Goal: Task Accomplishment & Management: Manage account settings

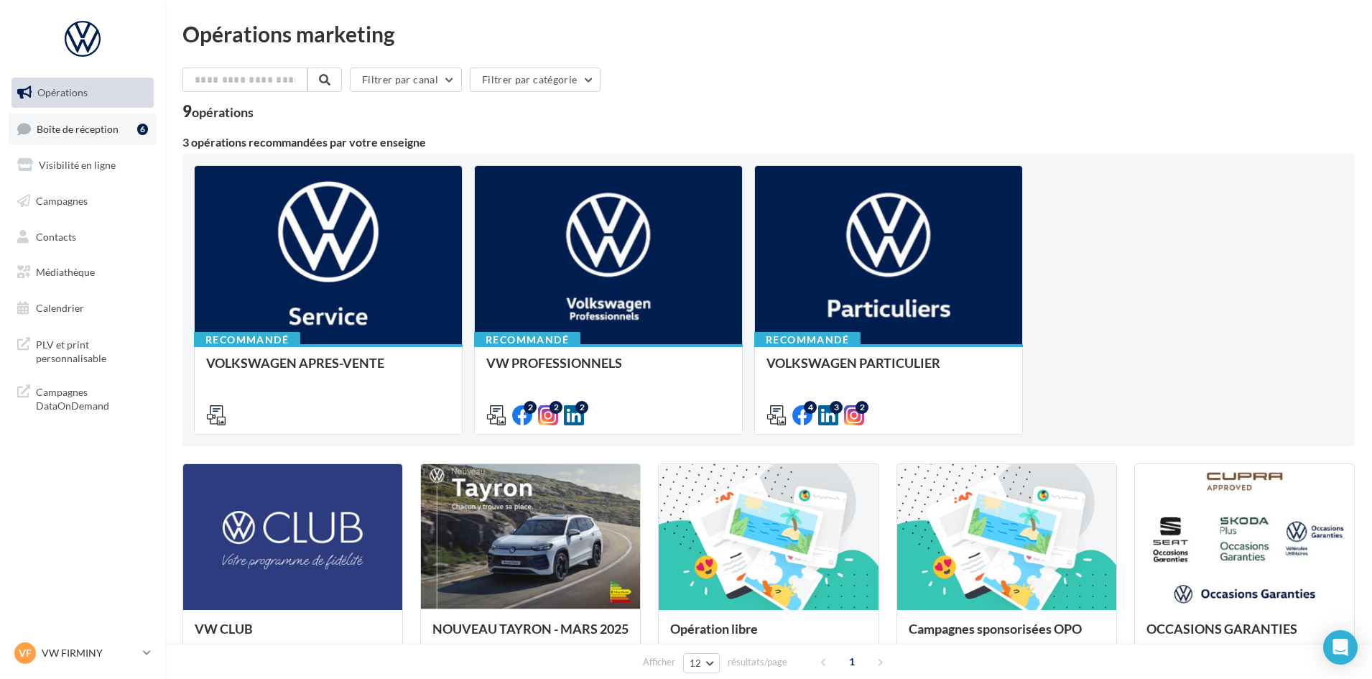
click at [99, 132] on span "Boîte de réception" at bounding box center [78, 128] width 82 height 12
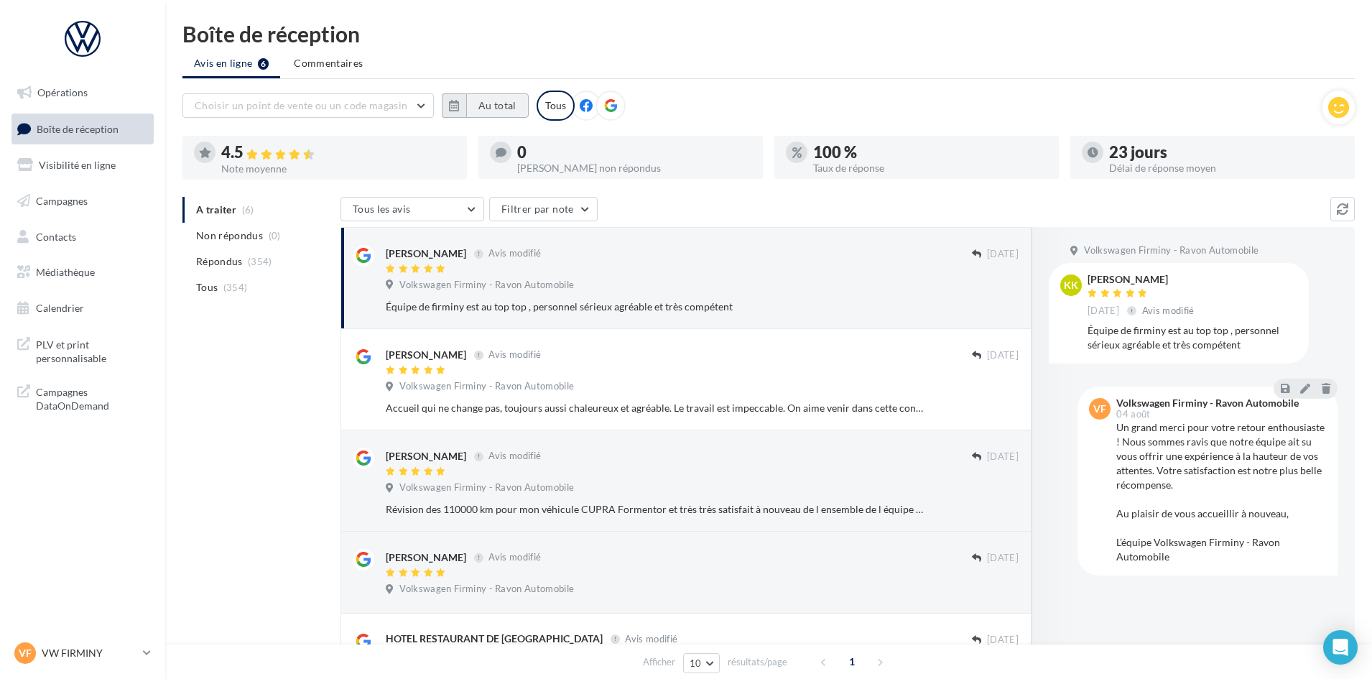
click at [477, 106] on button "Au total" at bounding box center [497, 105] width 62 height 24
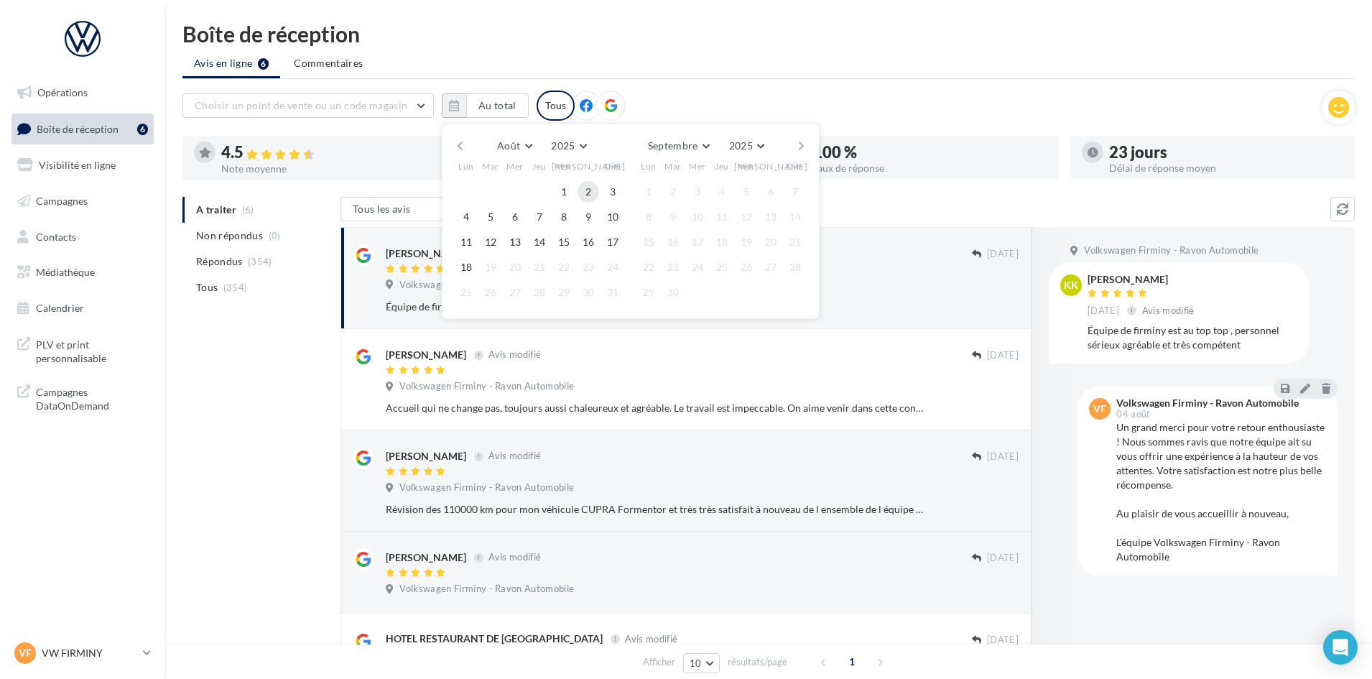
click at [570, 190] on button "1" at bounding box center [564, 192] width 22 height 22
click at [615, 244] on button "17" at bounding box center [613, 242] width 22 height 22
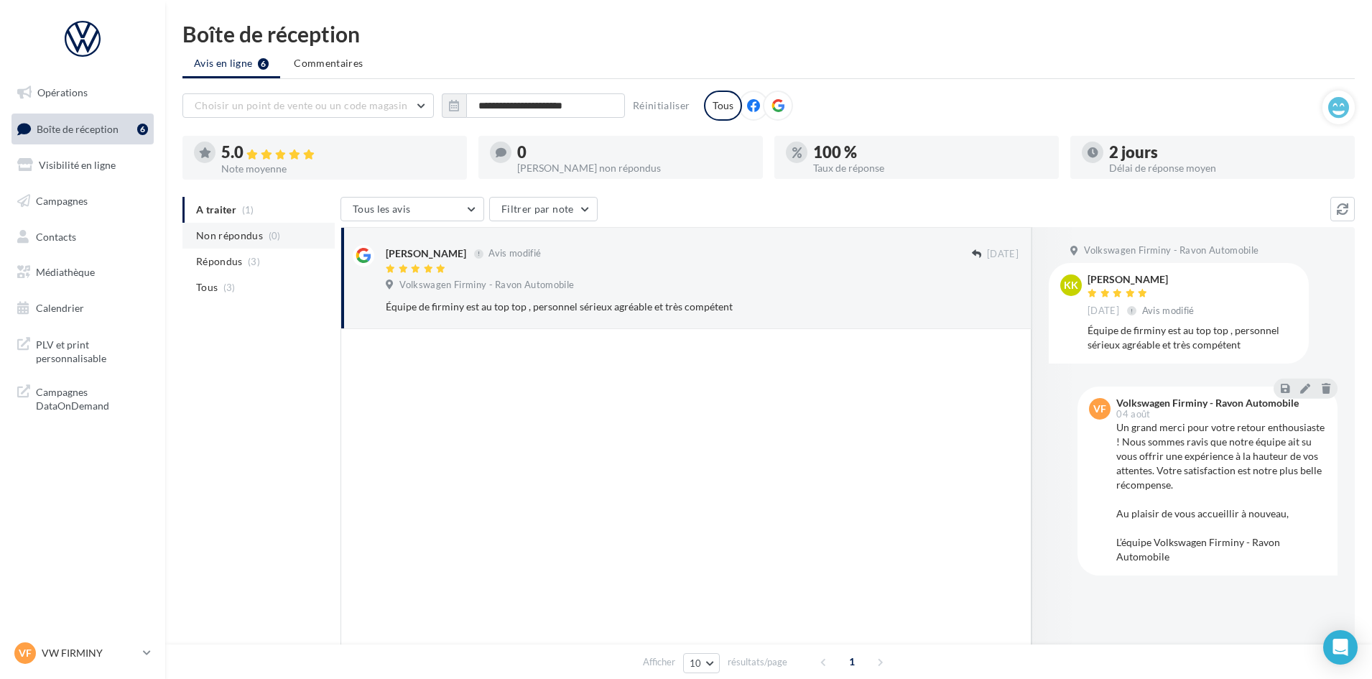
click at [254, 239] on span "Non répondus" at bounding box center [229, 235] width 67 height 14
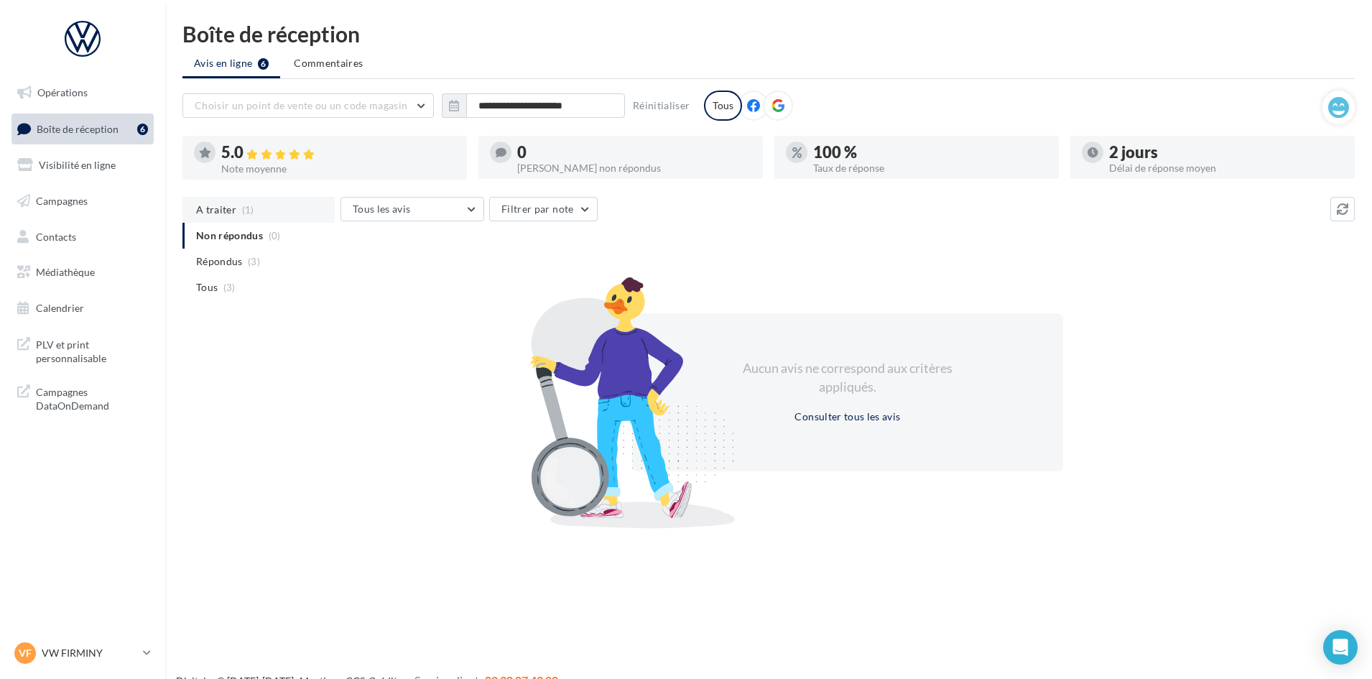
click at [243, 215] on span "(1)" at bounding box center [248, 209] width 12 height 11
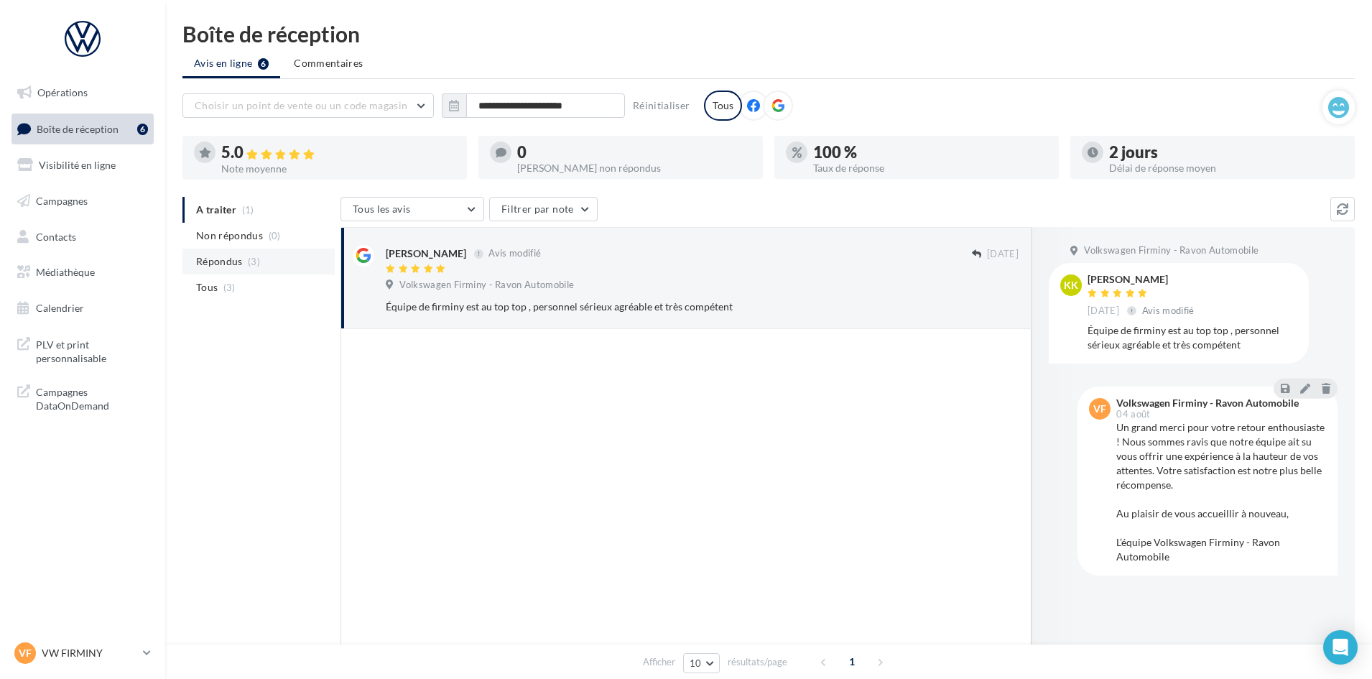
click at [242, 258] on span "Répondus" at bounding box center [219, 261] width 47 height 14
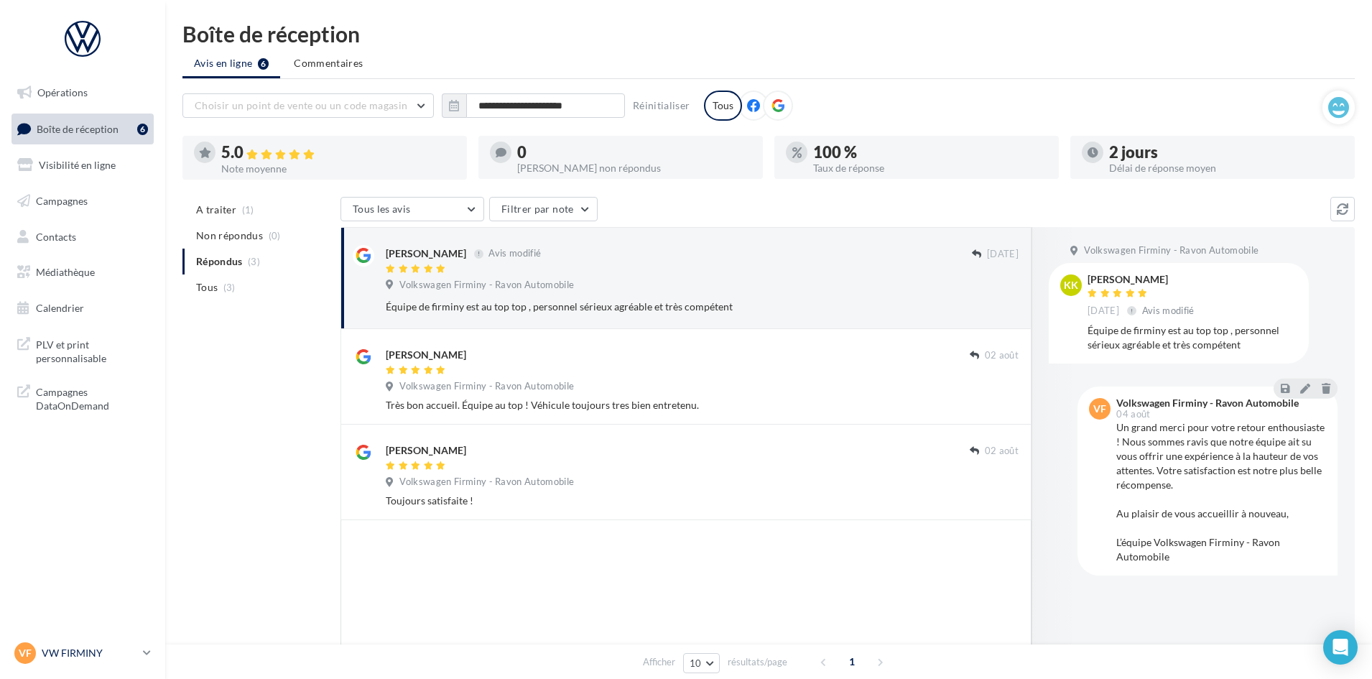
click at [87, 650] on p "VW FIRMINY" at bounding box center [90, 653] width 96 height 14
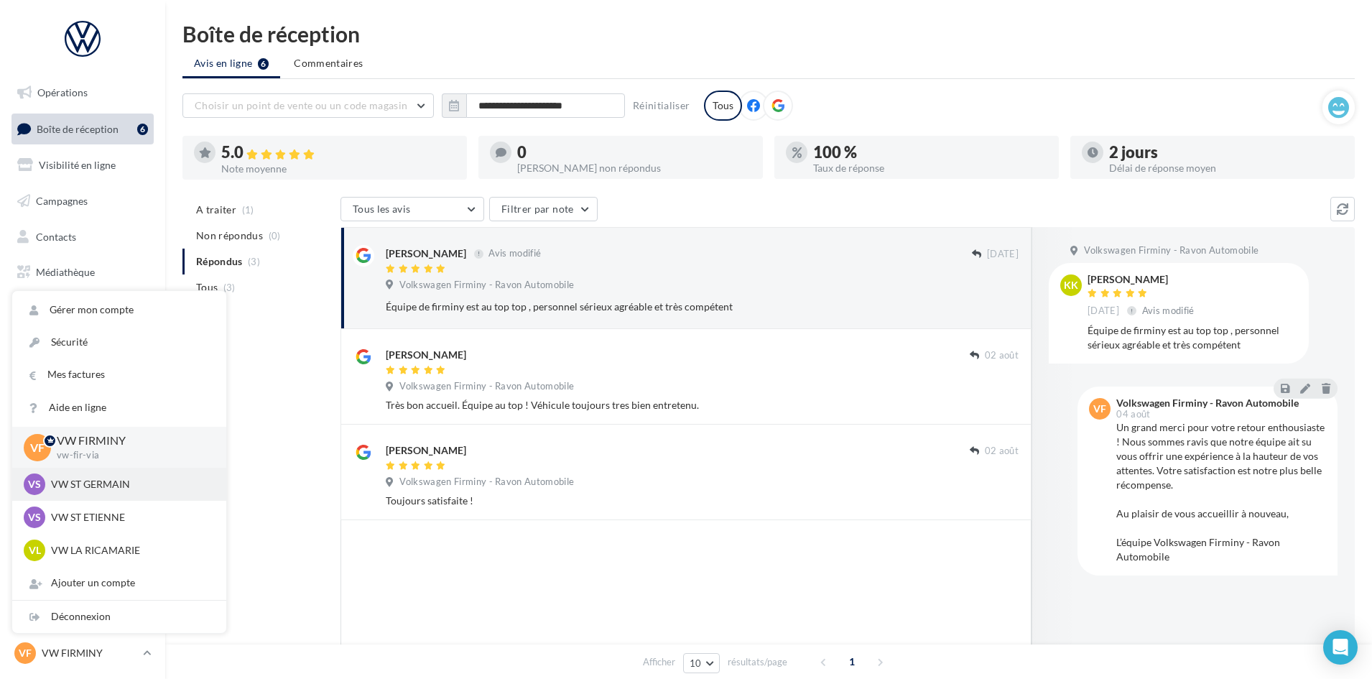
click at [93, 491] on p "VW ST GERMAIN" at bounding box center [130, 484] width 158 height 14
